Goal: Submit feedback/report problem: Submit feedback/report problem

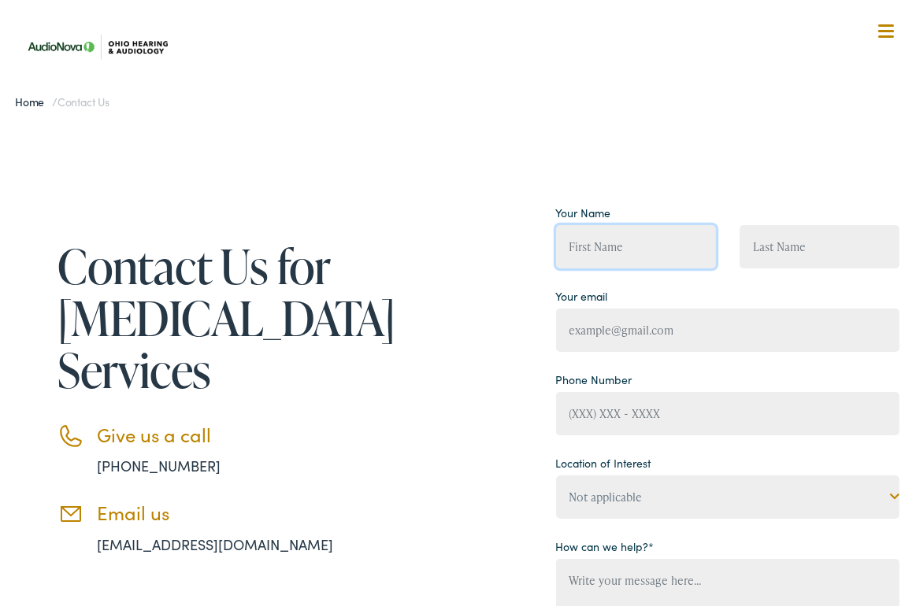
click at [639, 254] on input "Contact form" at bounding box center [636, 242] width 160 height 43
type input "[PERSON_NAME]"
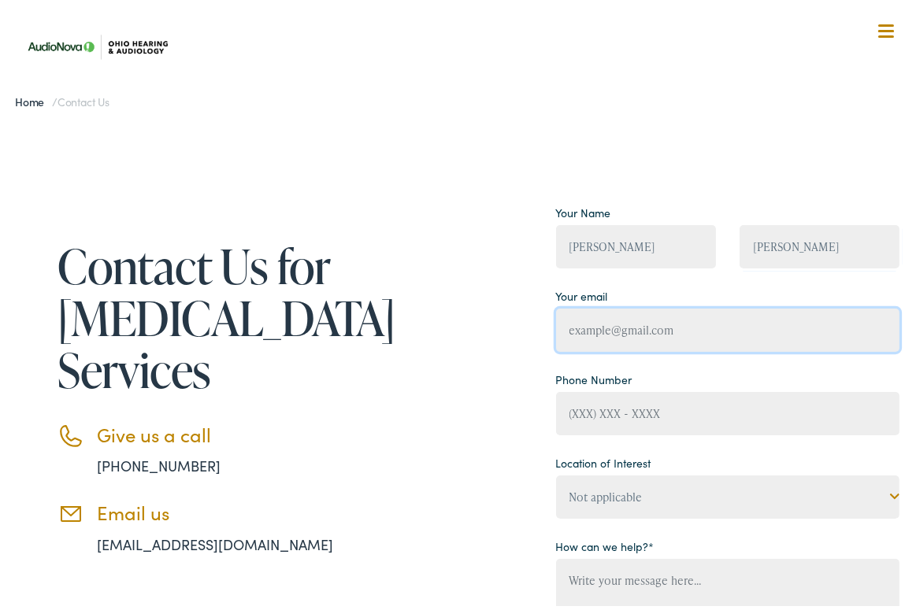
type input "[EMAIL_ADDRESS][DOMAIN_NAME]"
type input "-"
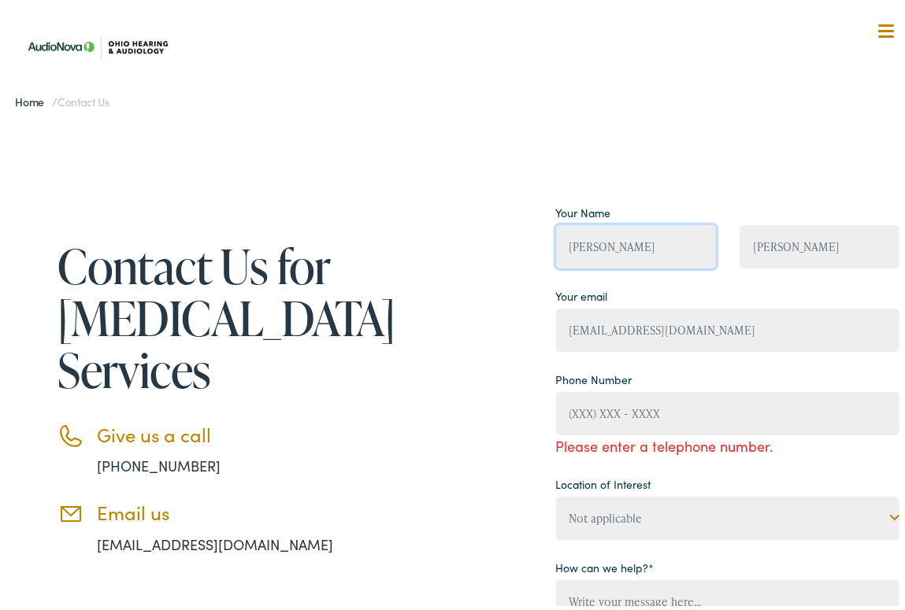
type input "-"
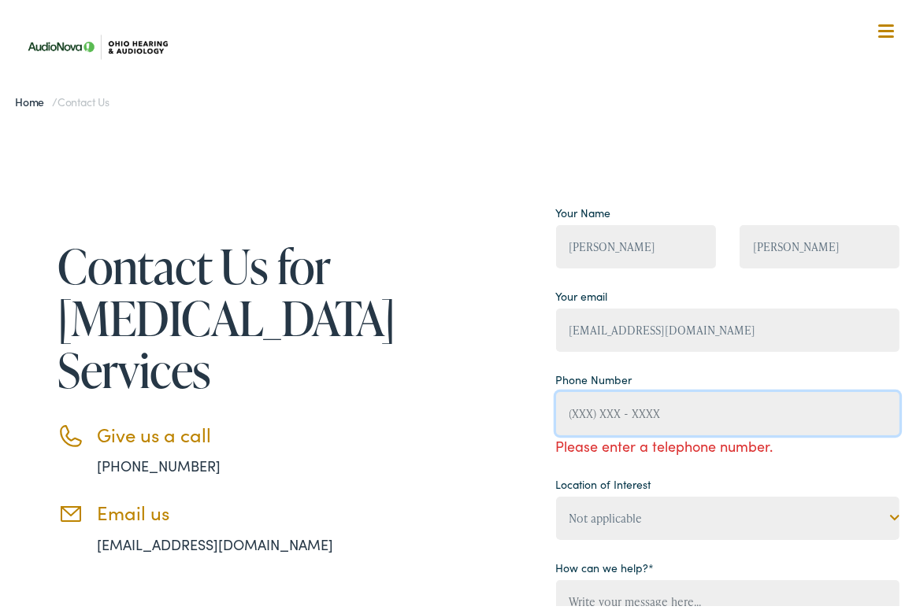
click at [592, 410] on input "Contact form" at bounding box center [727, 409] width 343 height 43
click at [591, 410] on input "Contact form" at bounding box center [727, 409] width 343 height 43
type input "[PHONE_NUMBER]"
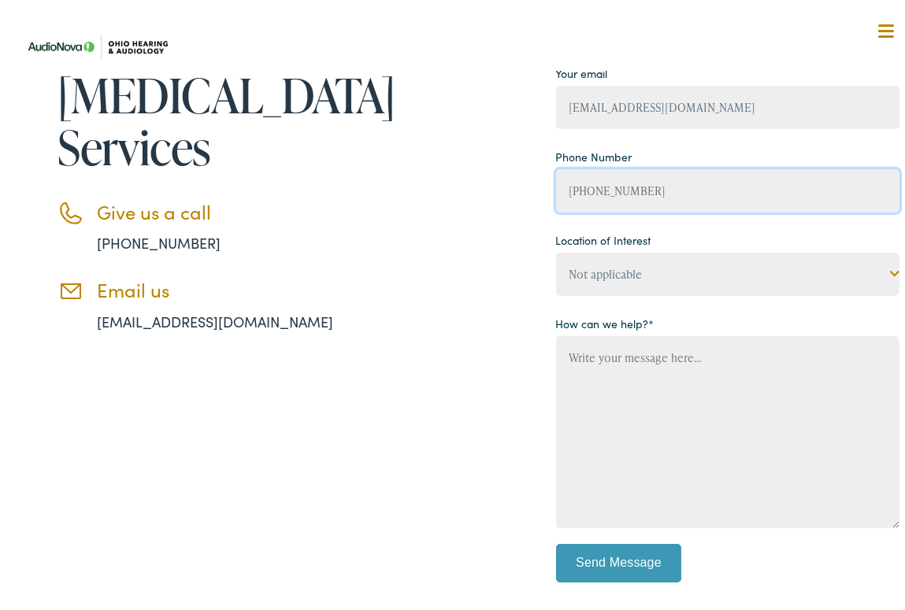
scroll to position [315, 0]
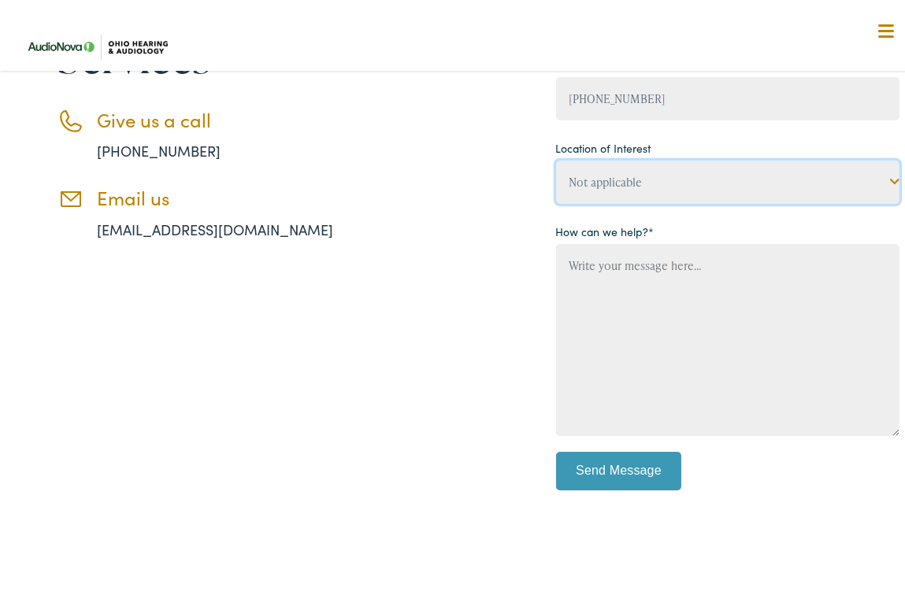
drag, startPoint x: 636, startPoint y: 186, endPoint x: 637, endPoint y: 195, distance: 8.8
click at [636, 186] on select "Not applicable [US_STATE] Hearing & [MEDICAL_DATA], [GEOGRAPHIC_DATA] [US_STATE…" at bounding box center [727, 178] width 343 height 43
select select "[US_STATE] Hearing & [MEDICAL_DATA], [GEOGRAPHIC_DATA]"
click at [556, 157] on select "Not applicable [US_STATE] Hearing & [MEDICAL_DATA], [GEOGRAPHIC_DATA] [US_STATE…" at bounding box center [727, 178] width 343 height 43
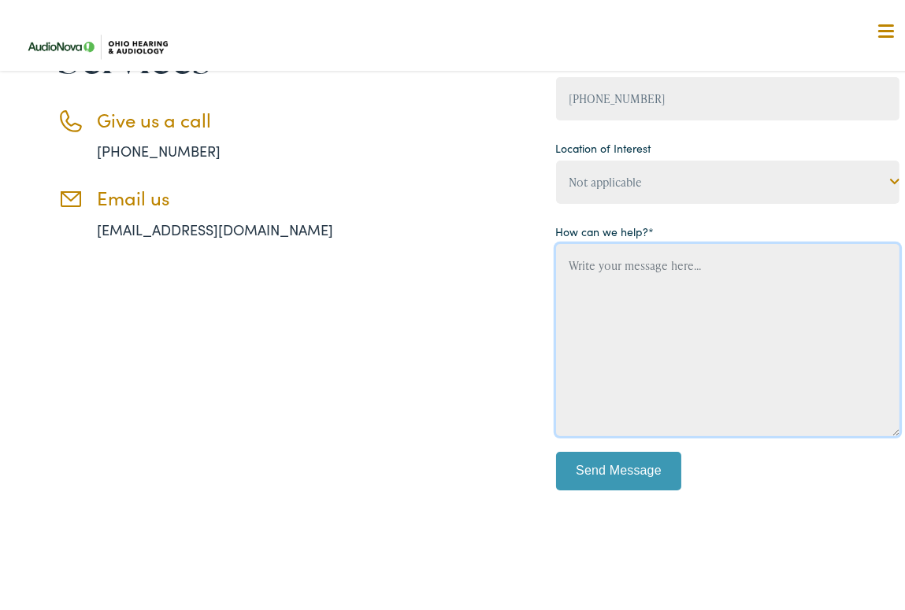
click at [695, 335] on textarea "Contact form" at bounding box center [727, 336] width 343 height 192
paste textarea "Hello, I would like to offer some suggestions for your website. No cost, no cat…"
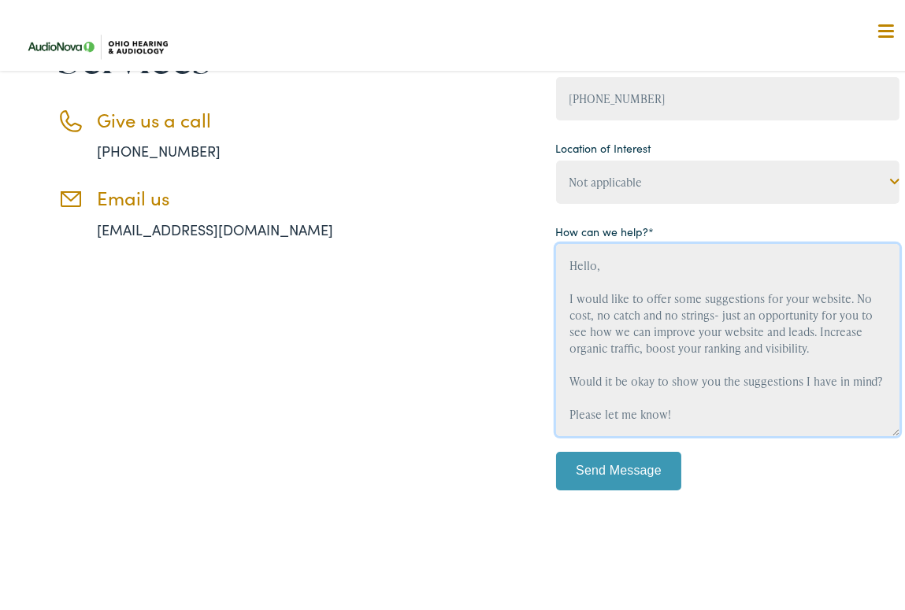
scroll to position [52, 0]
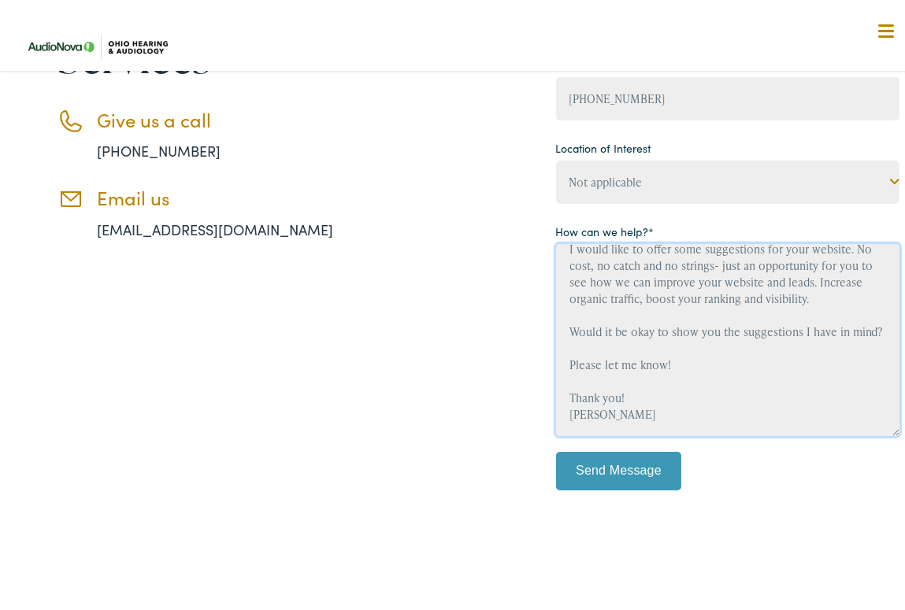
type textarea "Hello, I would like to offer some suggestions for your website. No cost, no cat…"
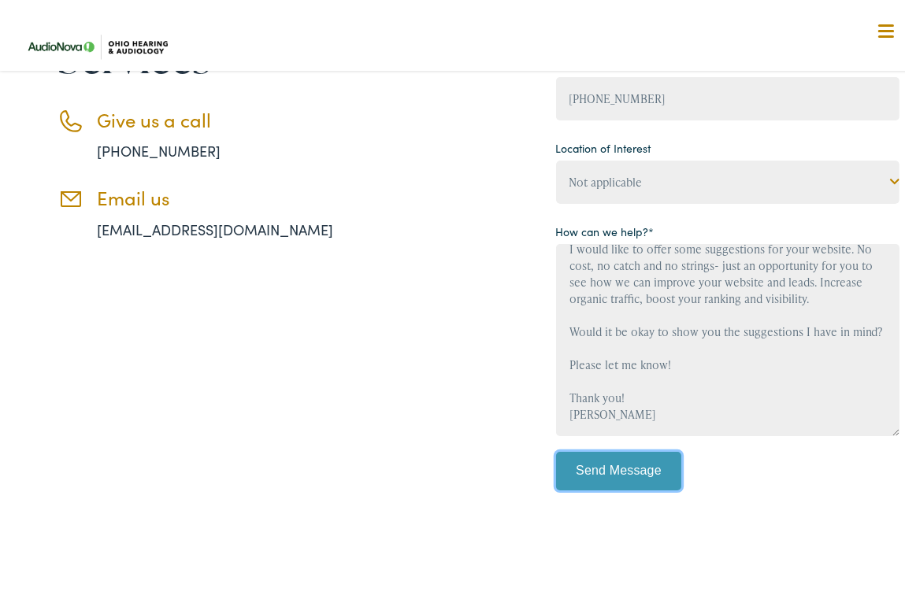
drag, startPoint x: 658, startPoint y: 471, endPoint x: 711, endPoint y: 492, distance: 57.6
click at [688, 484] on p "Send Message" at bounding box center [727, 473] width 343 height 51
click at [616, 451] on input "Send Message" at bounding box center [619, 467] width 126 height 39
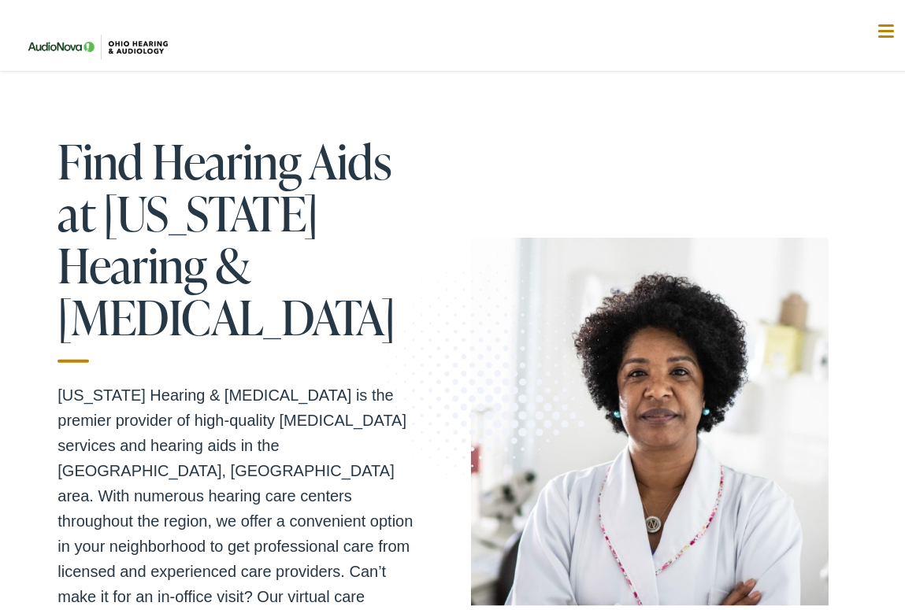
scroll to position [630, 0]
